Goal: Feedback & Contribution: Leave review/rating

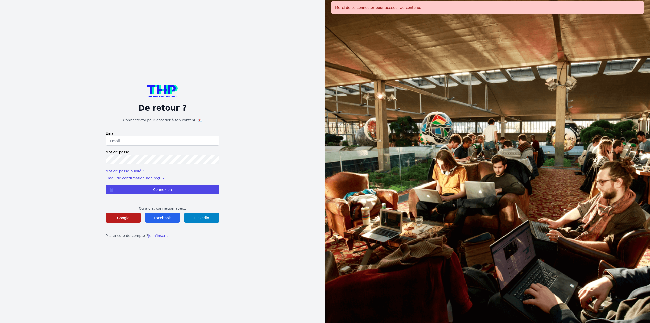
click at [131, 219] on button "Google" at bounding box center [123, 218] width 35 height 10
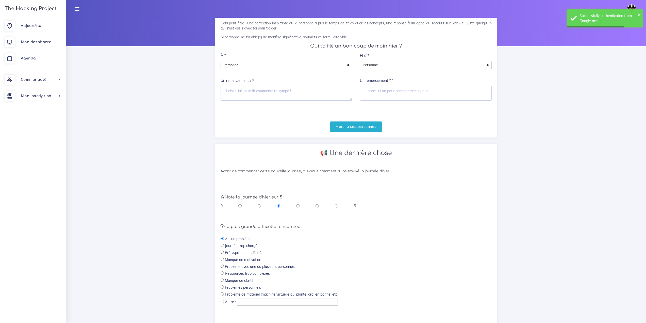
scroll to position [51, 0]
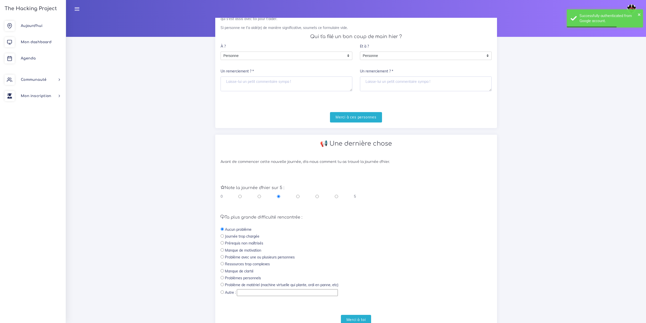
click at [336, 199] on input "radio" at bounding box center [336, 196] width 3 height 5
radio input "true"
click at [300, 197] on div "0 5" at bounding box center [289, 196] width 136 height 5
click at [298, 196] on input "radio" at bounding box center [297, 196] width 3 height 5
radio input "true"
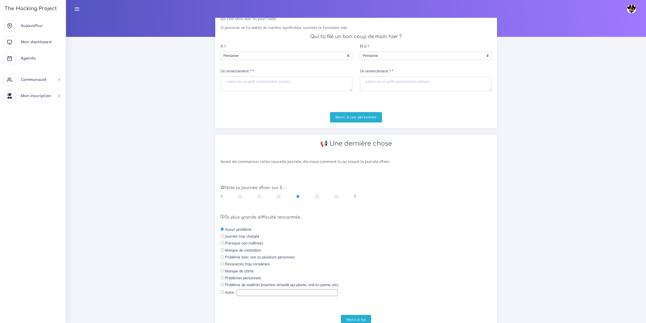
click at [249, 278] on label "Problèmes personnels" at bounding box center [243, 277] width 36 height 5
click at [222, 278] on input "radio" at bounding box center [222, 277] width 3 height 3
radio input "true"
click at [347, 315] on input "Merci à toi" at bounding box center [356, 320] width 30 height 10
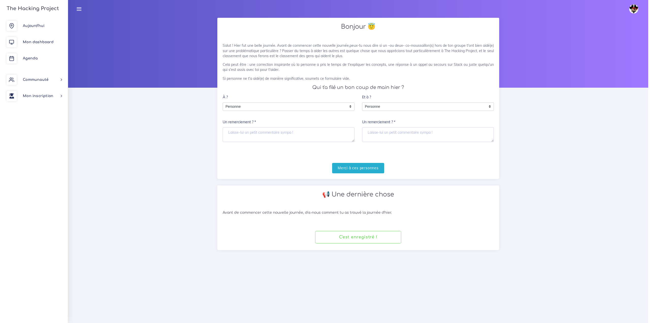
scroll to position [0, 0]
click at [40, 57] on link "Agenda" at bounding box center [33, 58] width 66 height 16
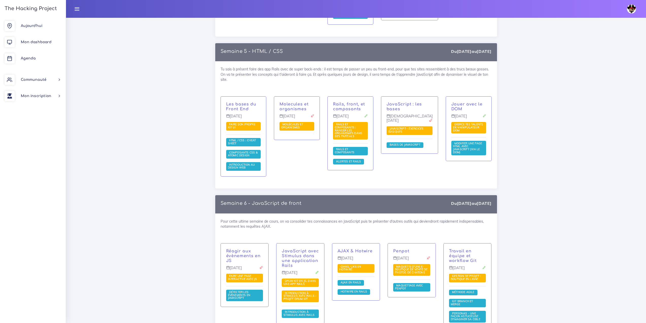
scroll to position [1269, 0]
